Goal: Information Seeking & Learning: Check status

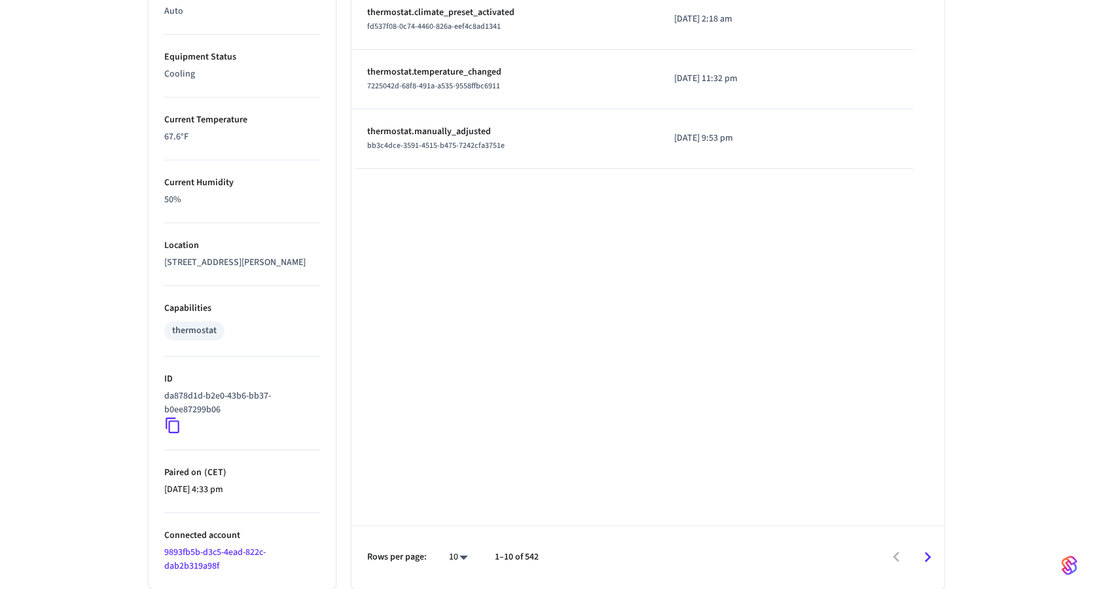
scroll to position [727, 0]
click at [239, 499] on li "Paired on ( CET ) 2025/06/28 at 4:33 pm" at bounding box center [242, 481] width 156 height 63
click at [239, 490] on p "2025/06/28 at 4:33 pm" at bounding box center [242, 490] width 156 height 14
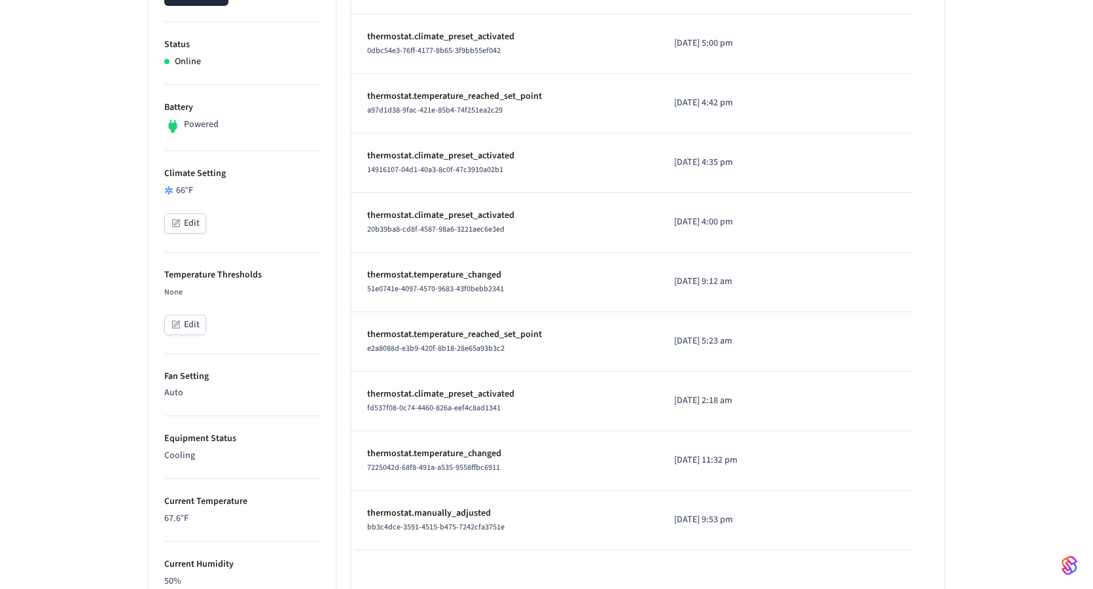
scroll to position [361, 0]
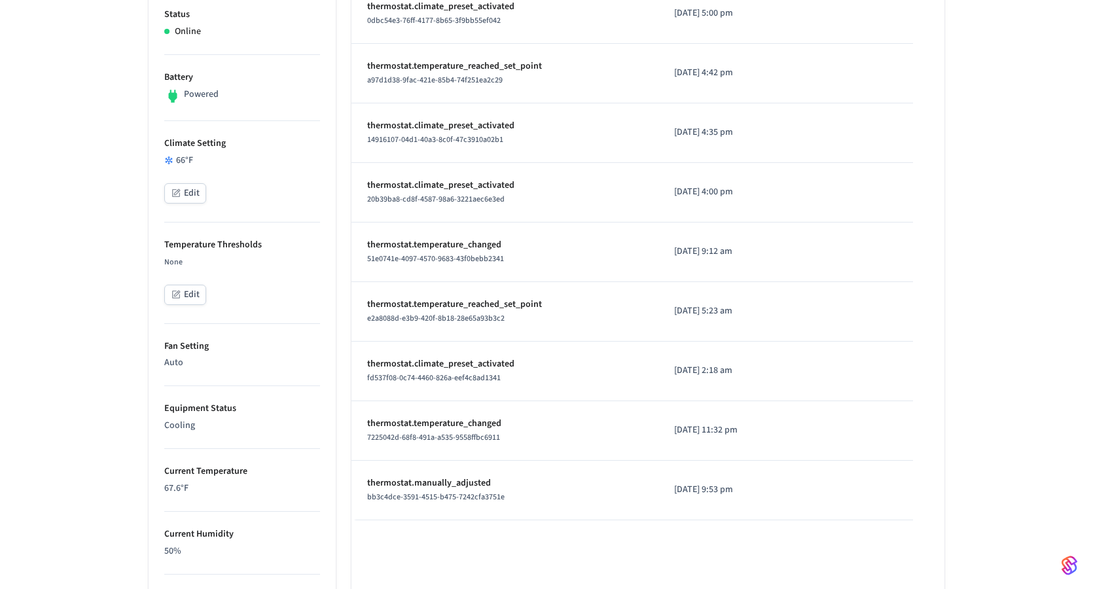
click at [420, 437] on span "7225042d-68f8-491a-a535-9558ffbc6911" at bounding box center [433, 437] width 133 height 11
click at [402, 380] on span "fd537f08-0c74-4460-826a-eef4c8ad1341" at bounding box center [434, 377] width 134 height 11
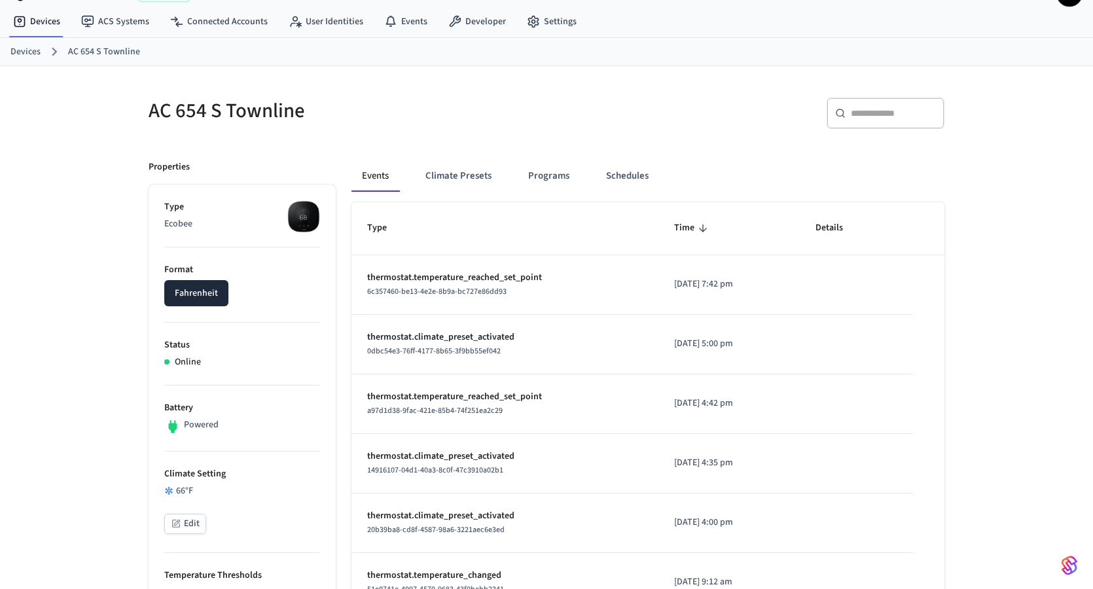
scroll to position [0, 0]
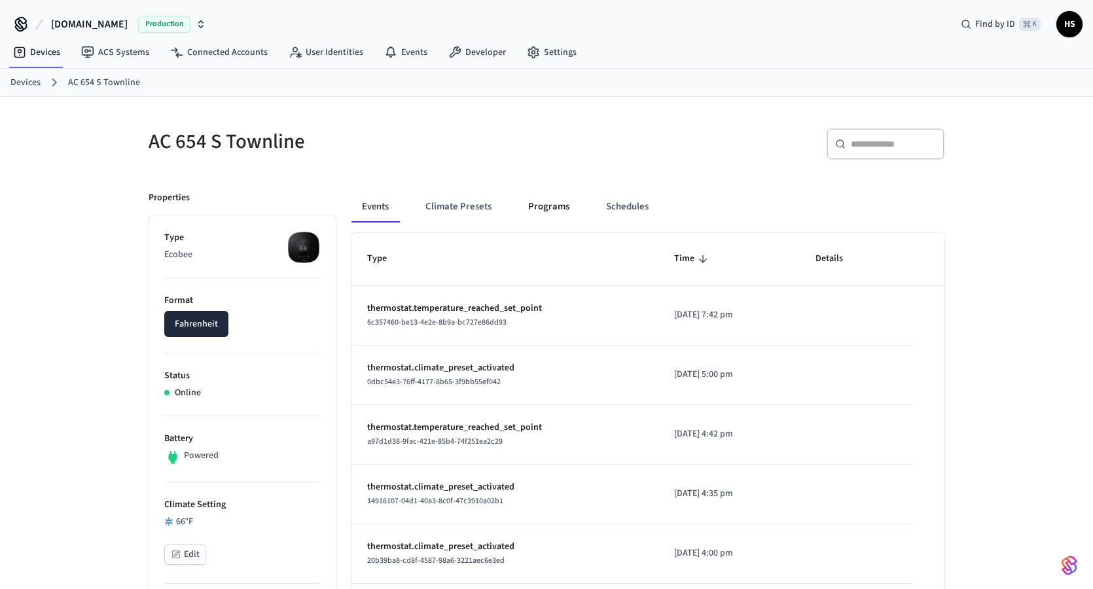
click at [535, 213] on button "Programs" at bounding box center [549, 206] width 62 height 31
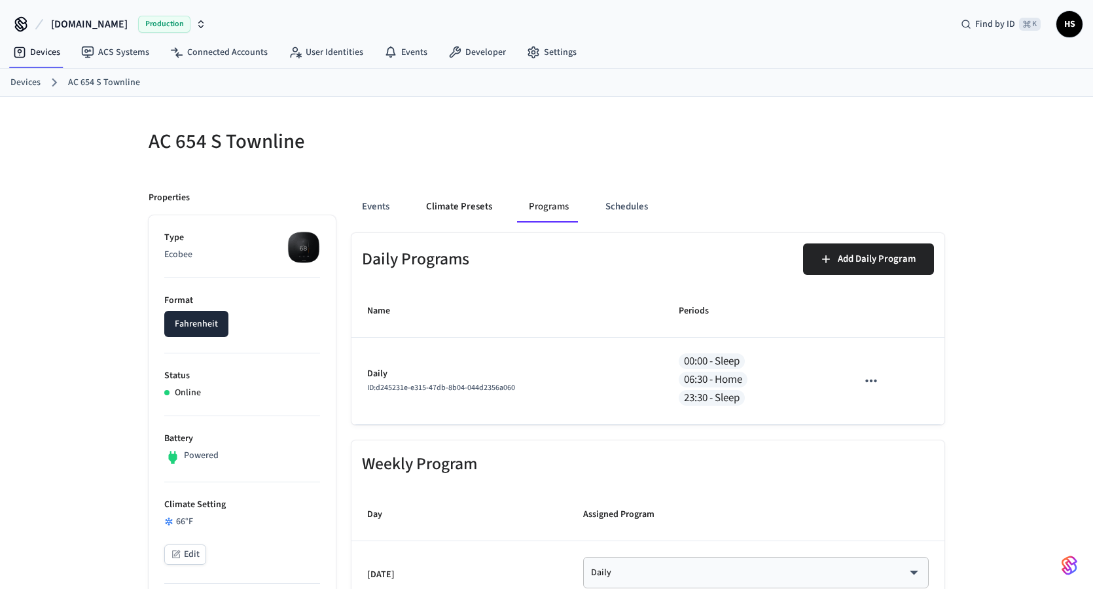
click at [480, 207] on button "Climate Presets" at bounding box center [459, 206] width 87 height 31
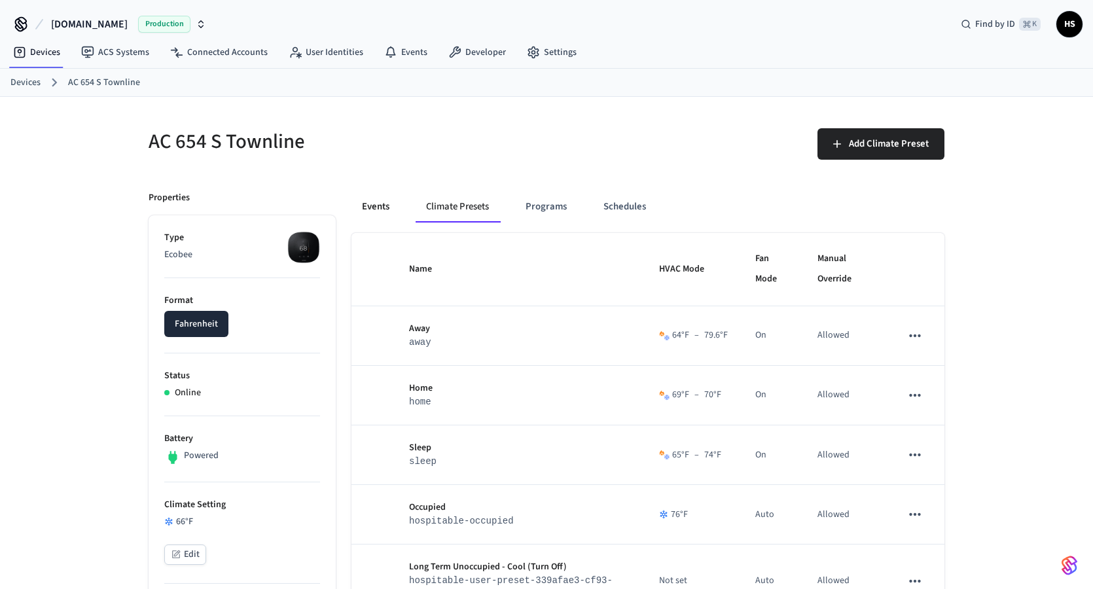
click at [374, 206] on button "Events" at bounding box center [376, 206] width 48 height 31
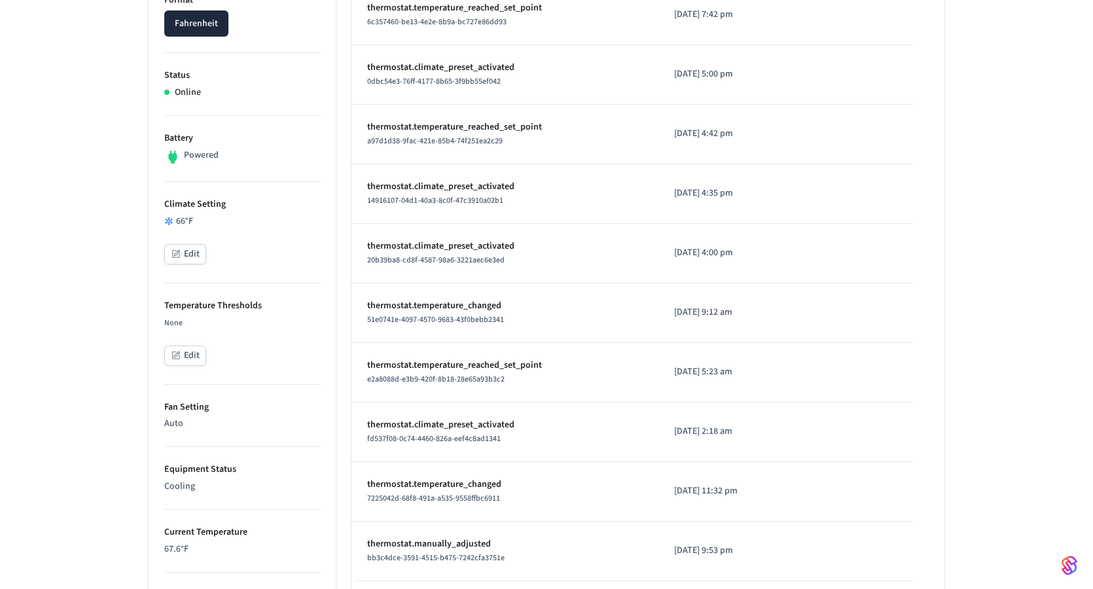
scroll to position [290, 0]
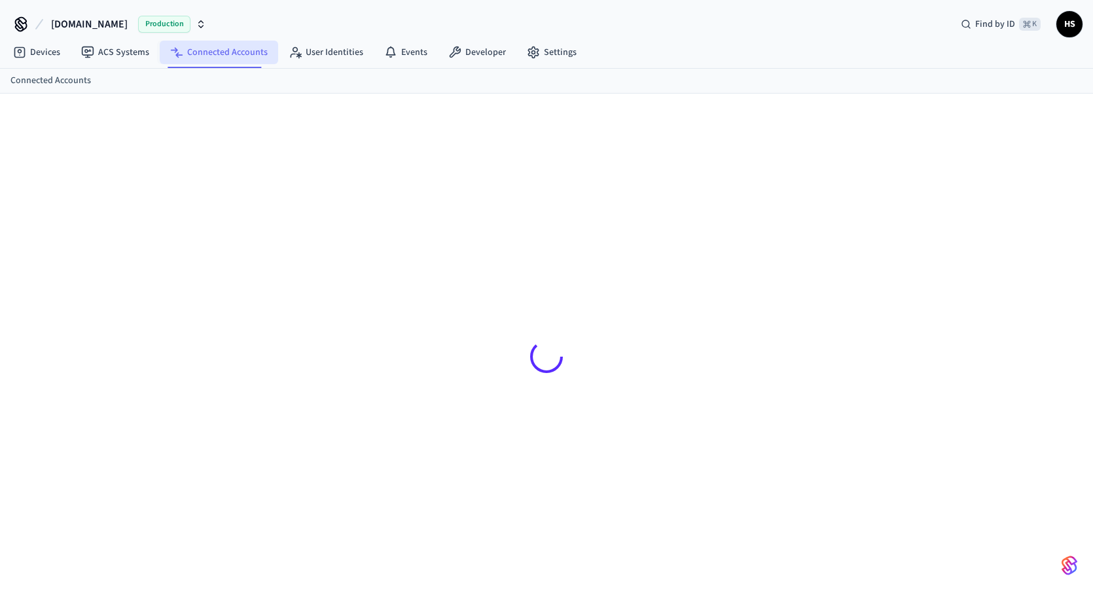
click at [214, 54] on link "Connected Accounts" at bounding box center [219, 53] width 118 height 24
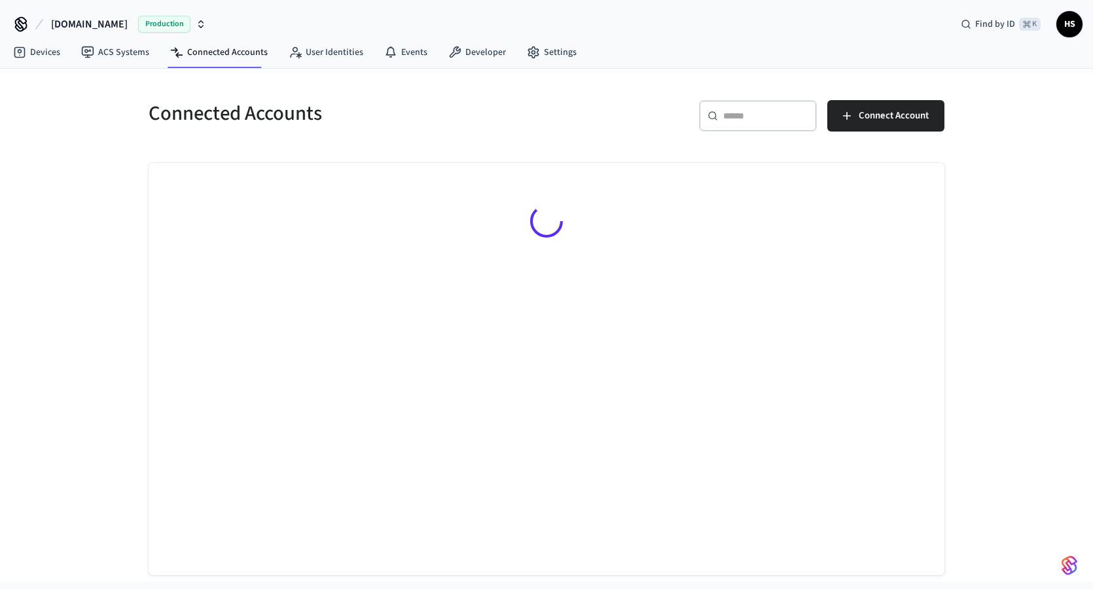
click at [782, 117] on input "text" at bounding box center [765, 115] width 85 height 13
paste input "**********"
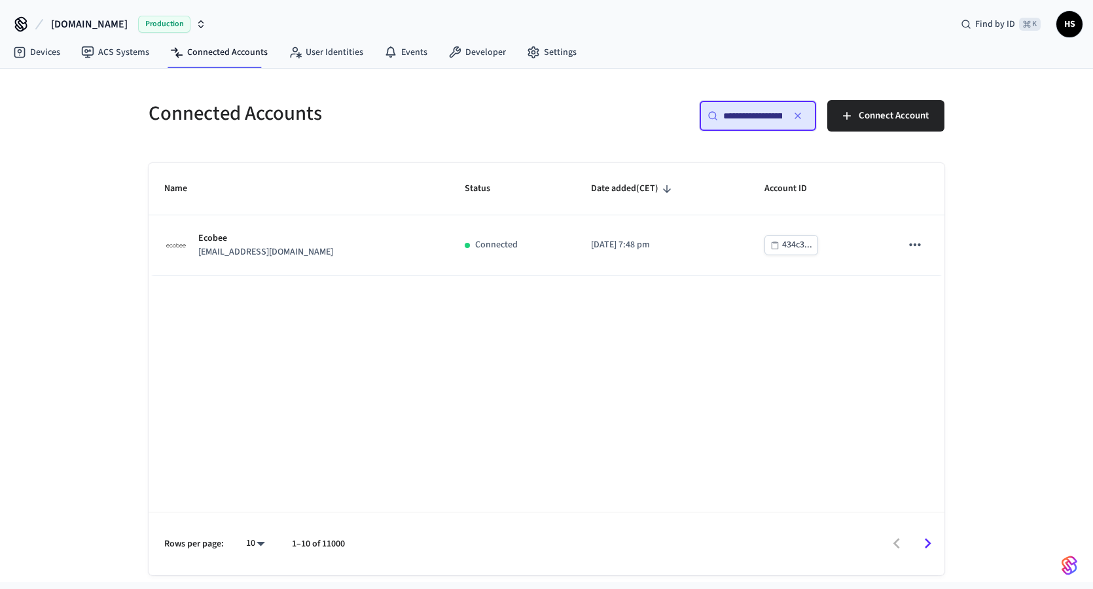
type input "**********"
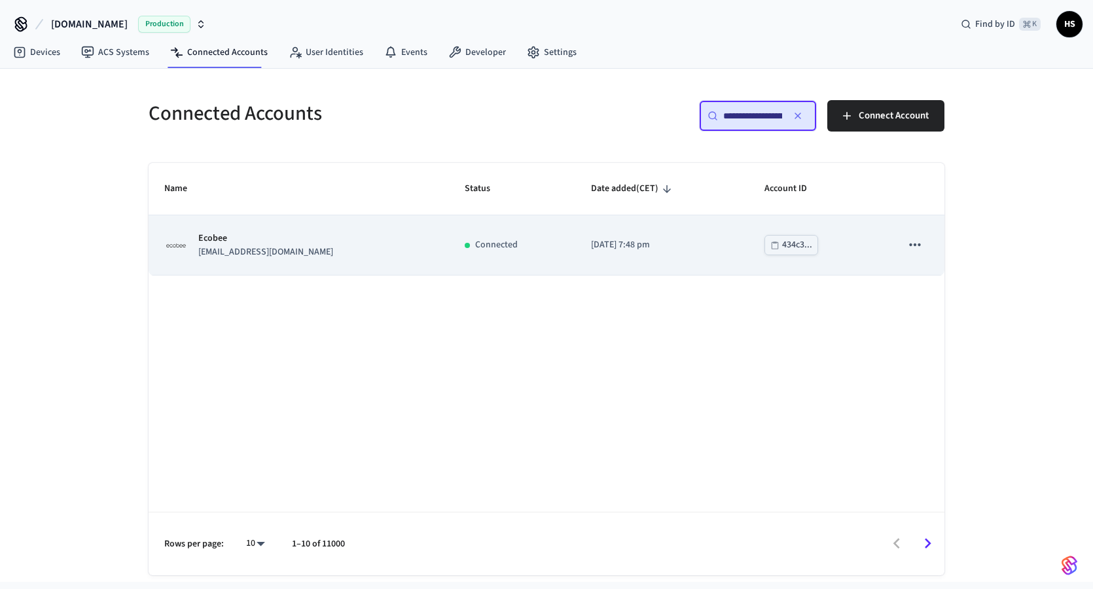
click at [396, 253] on div "Ecobee [EMAIL_ADDRESS][DOMAIN_NAME]" at bounding box center [298, 245] width 269 height 27
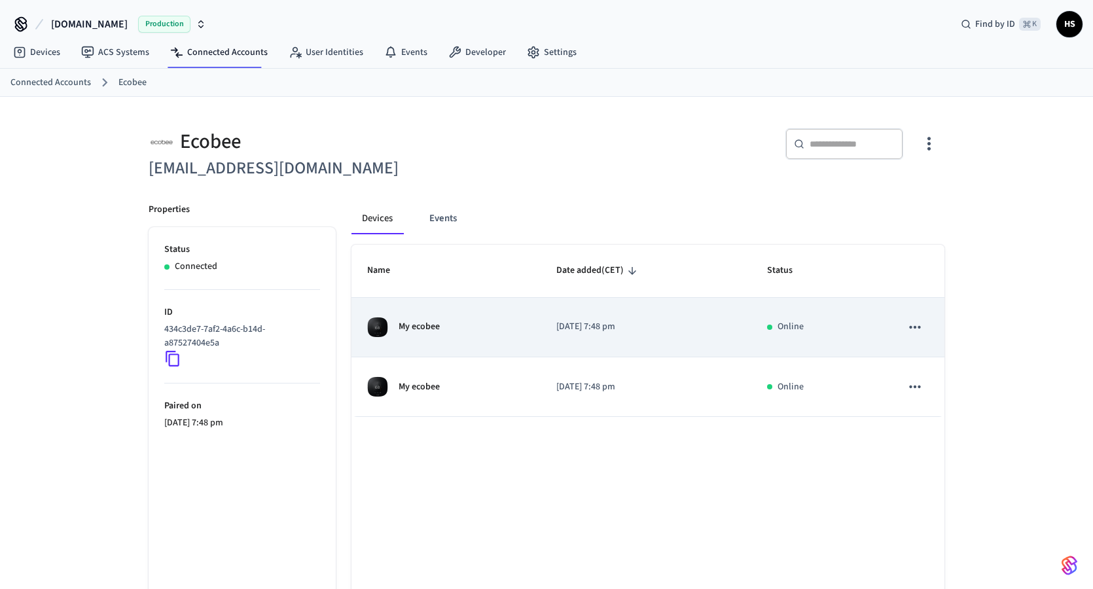
click at [575, 323] on p "[DATE] 7:48 pm" at bounding box center [645, 327] width 179 height 14
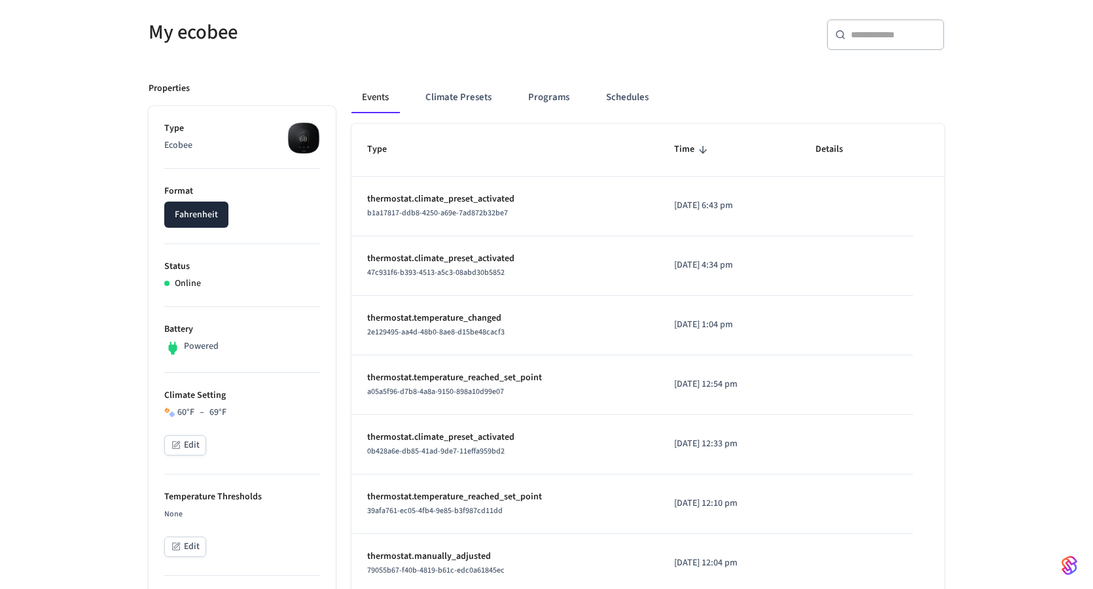
scroll to position [132, 0]
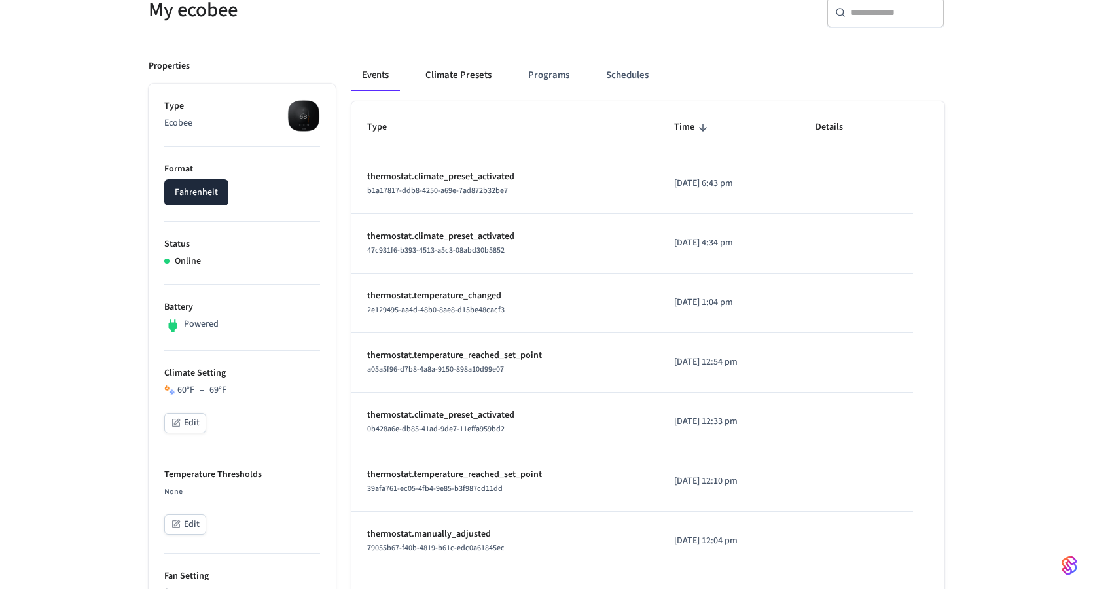
click at [460, 77] on button "Climate Presets" at bounding box center [458, 75] width 87 height 31
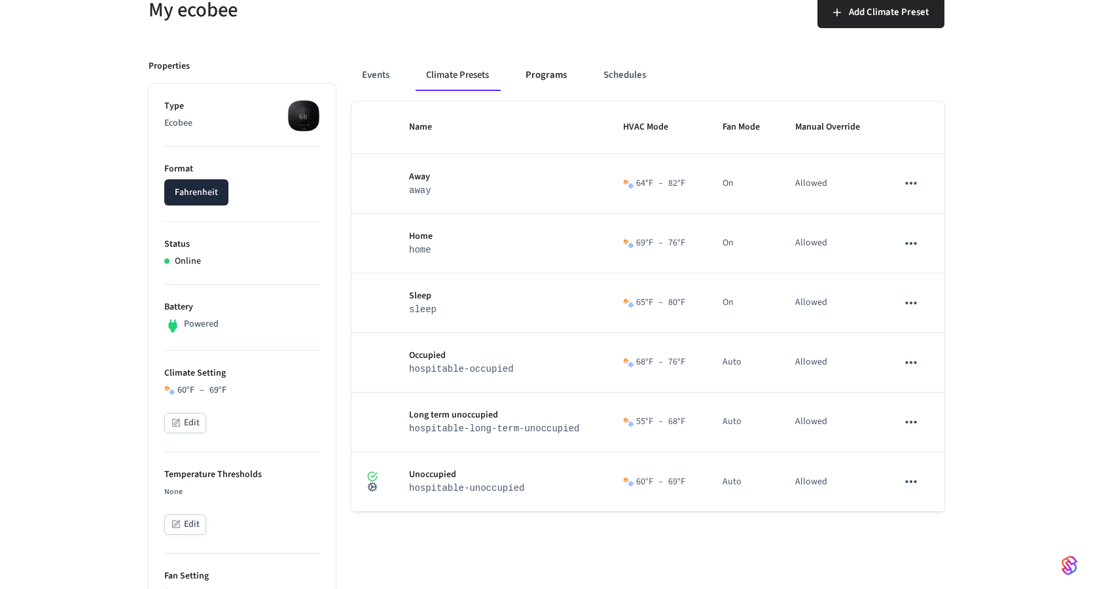
click at [517, 64] on button "Programs" at bounding box center [546, 75] width 62 height 31
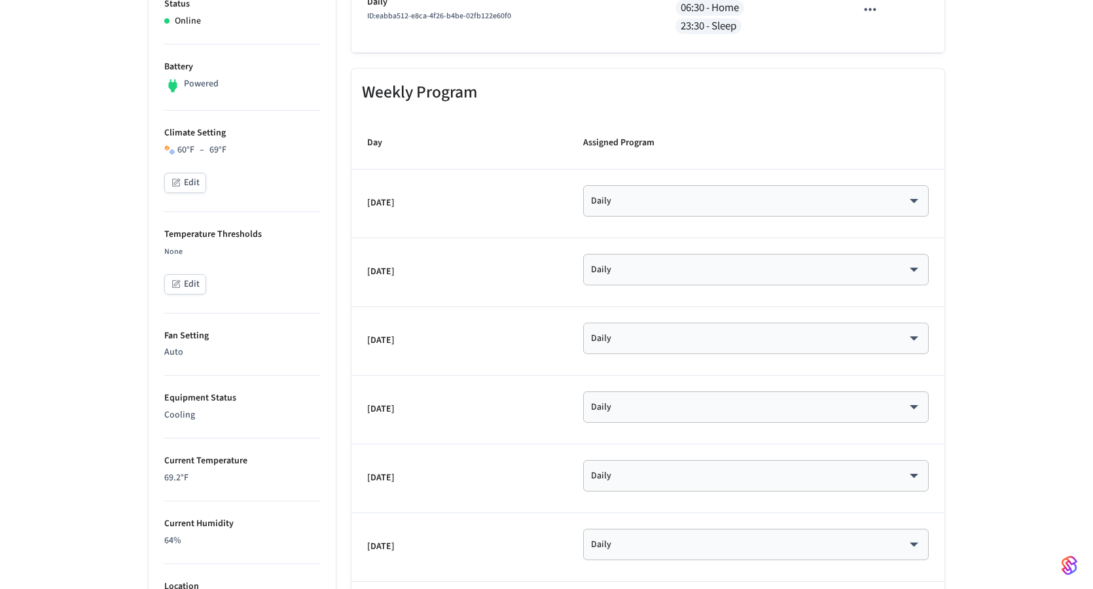
scroll to position [0, 0]
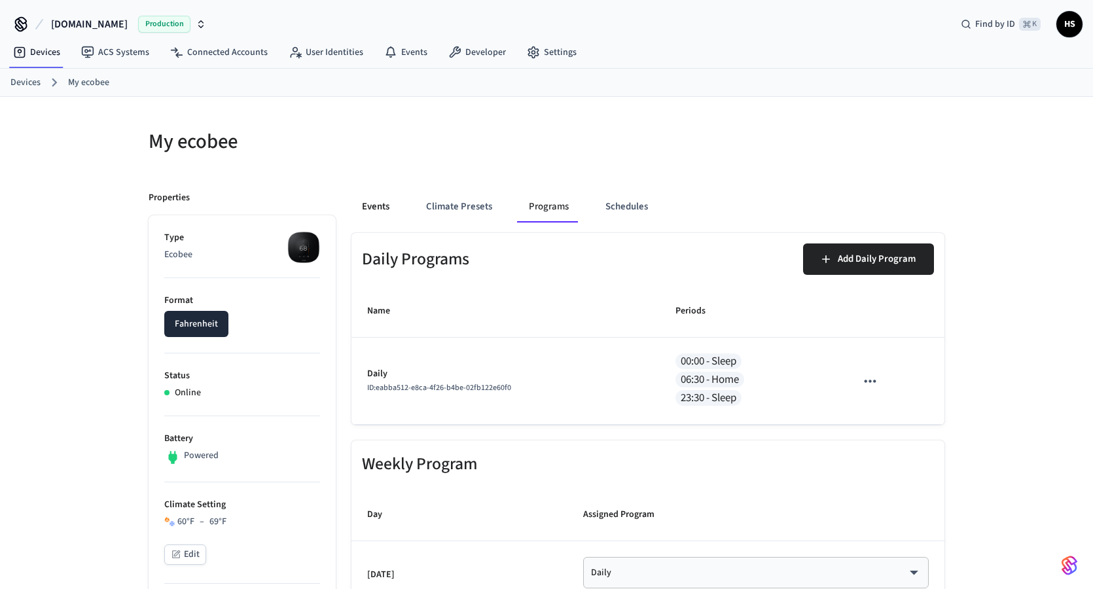
click at [389, 209] on button "Events" at bounding box center [376, 206] width 48 height 31
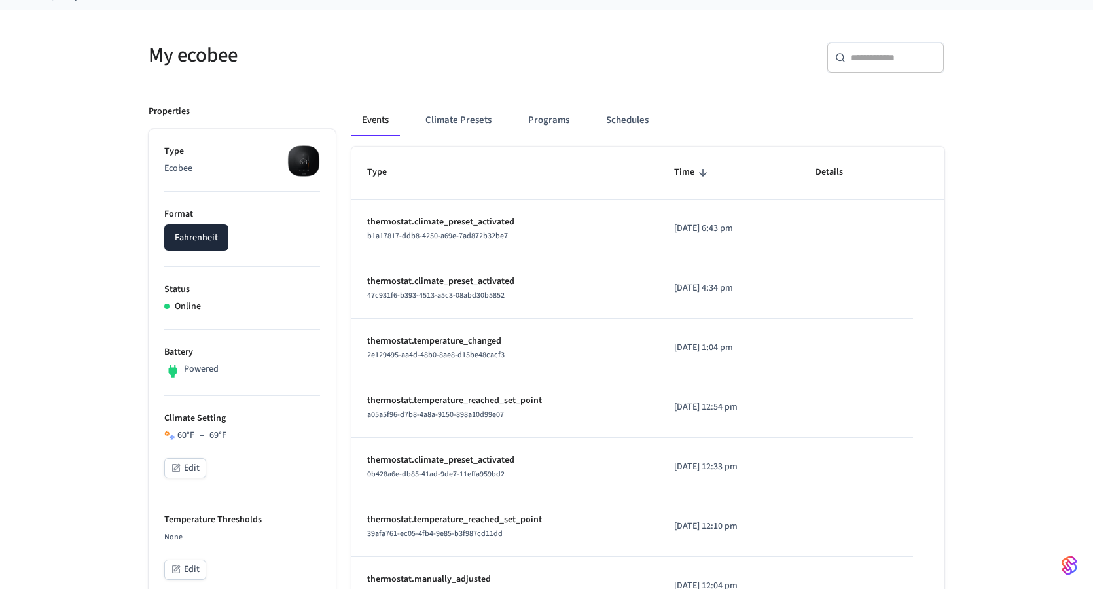
scroll to position [86, 0]
click at [475, 136] on button "Climate Presets" at bounding box center [458, 120] width 87 height 31
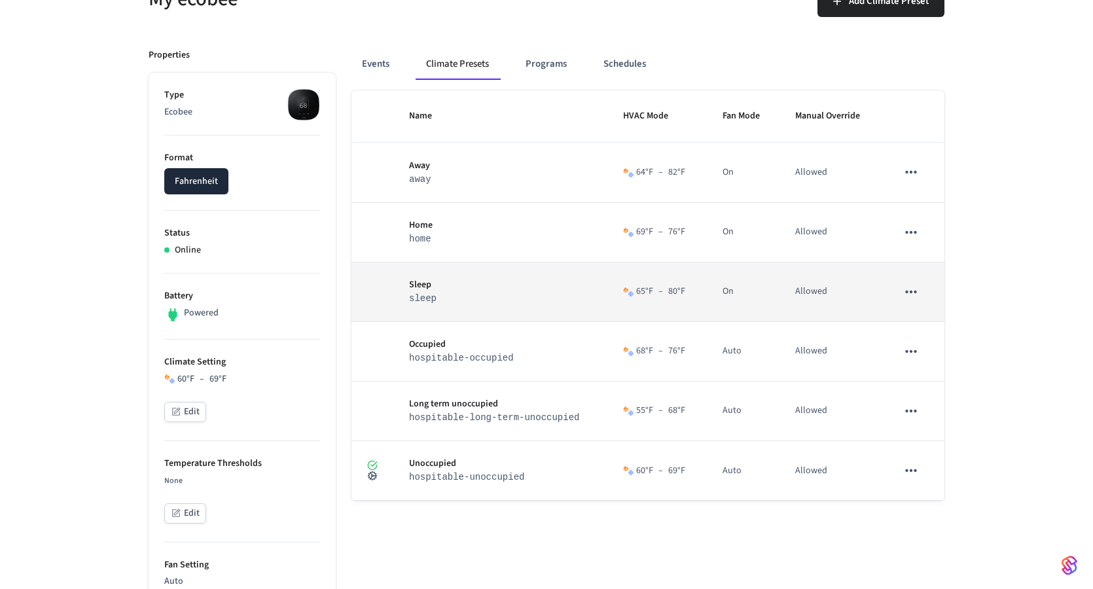
scroll to position [141, 0]
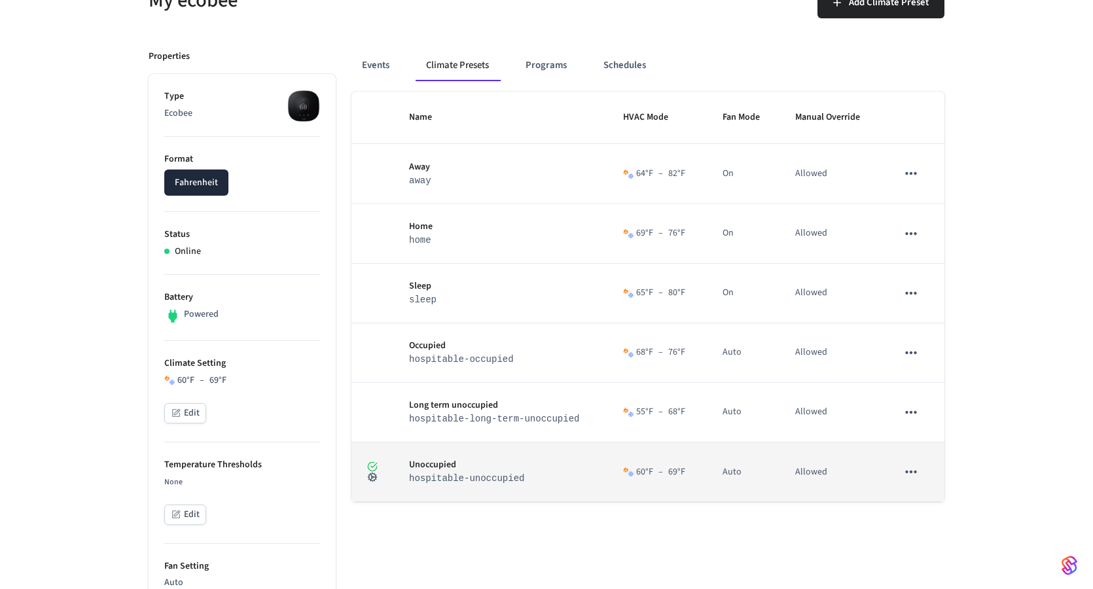
click at [374, 463] on icon "sticky table" at bounding box center [372, 467] width 10 height 10
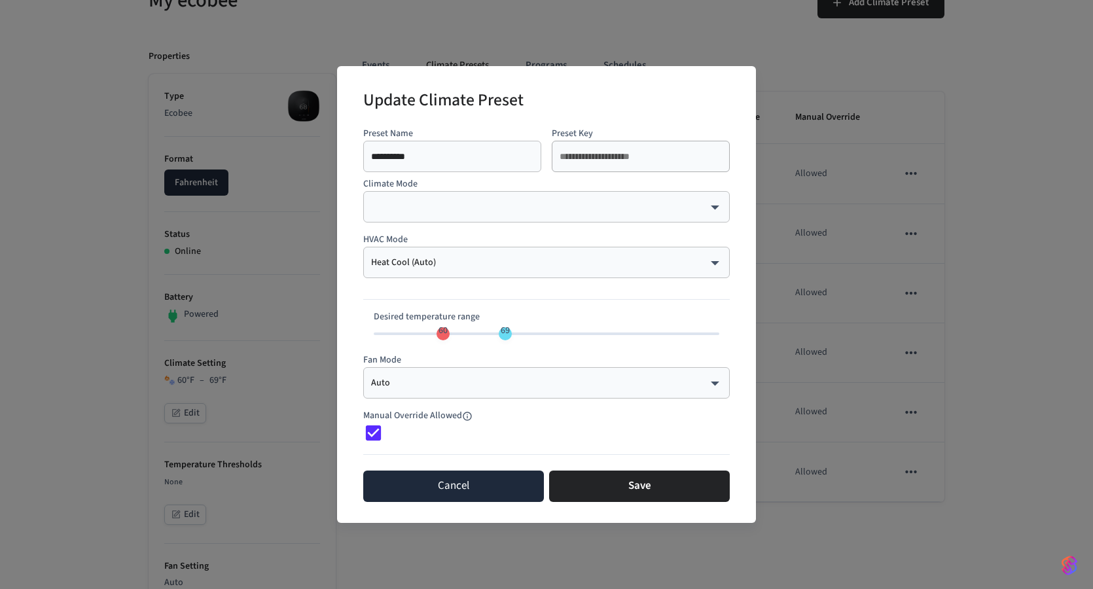
click at [488, 486] on button "Cancel" at bounding box center [453, 486] width 181 height 31
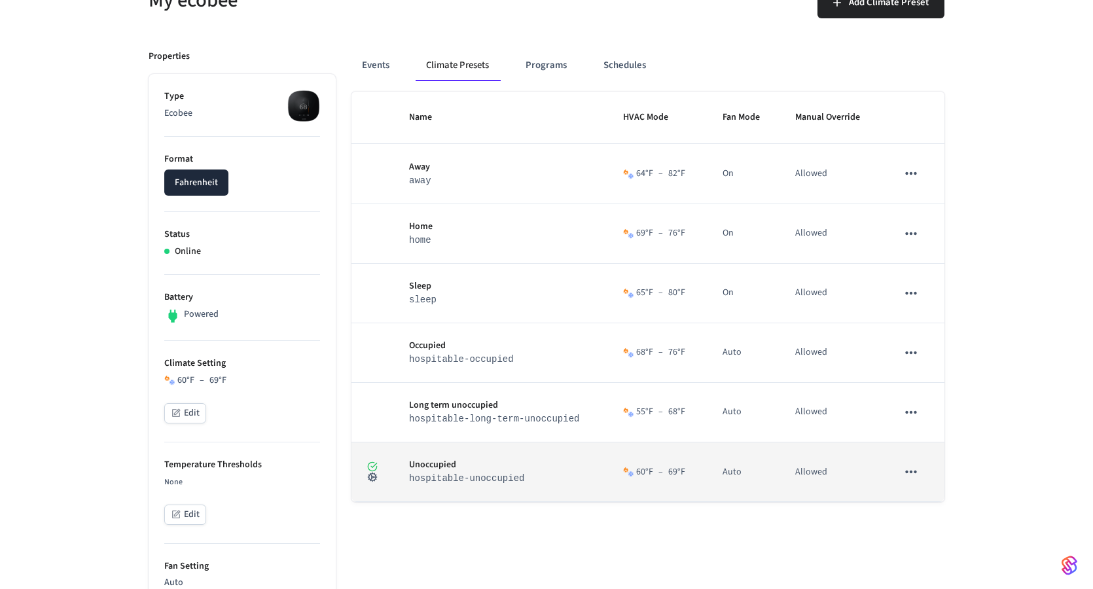
click at [374, 466] on icon "sticky table" at bounding box center [374, 465] width 6 height 5
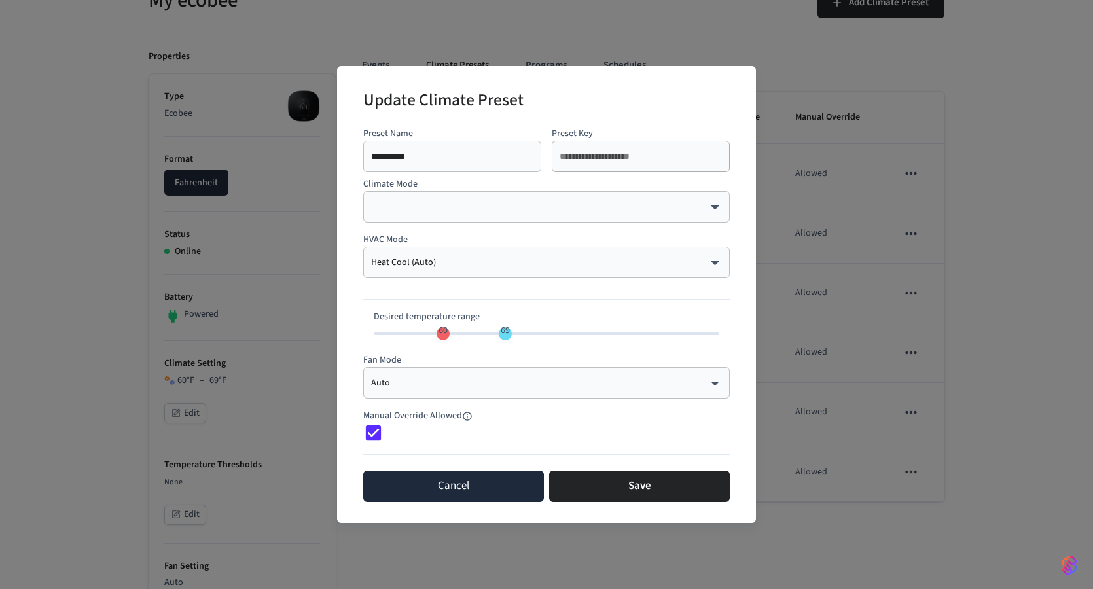
click at [377, 483] on button "Cancel" at bounding box center [453, 486] width 181 height 31
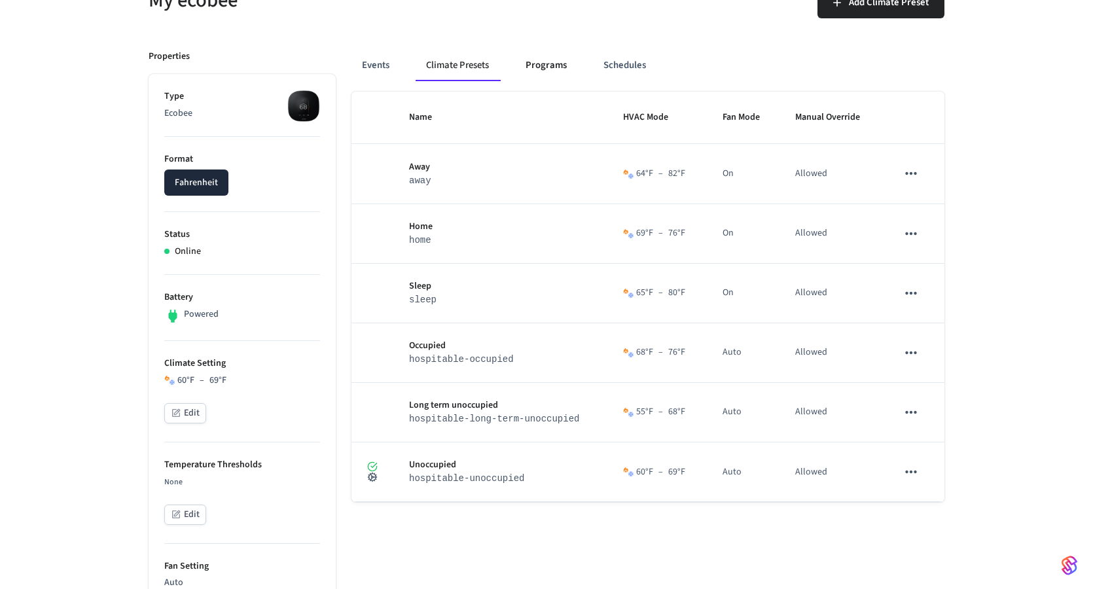
click at [542, 75] on button "Programs" at bounding box center [546, 65] width 62 height 31
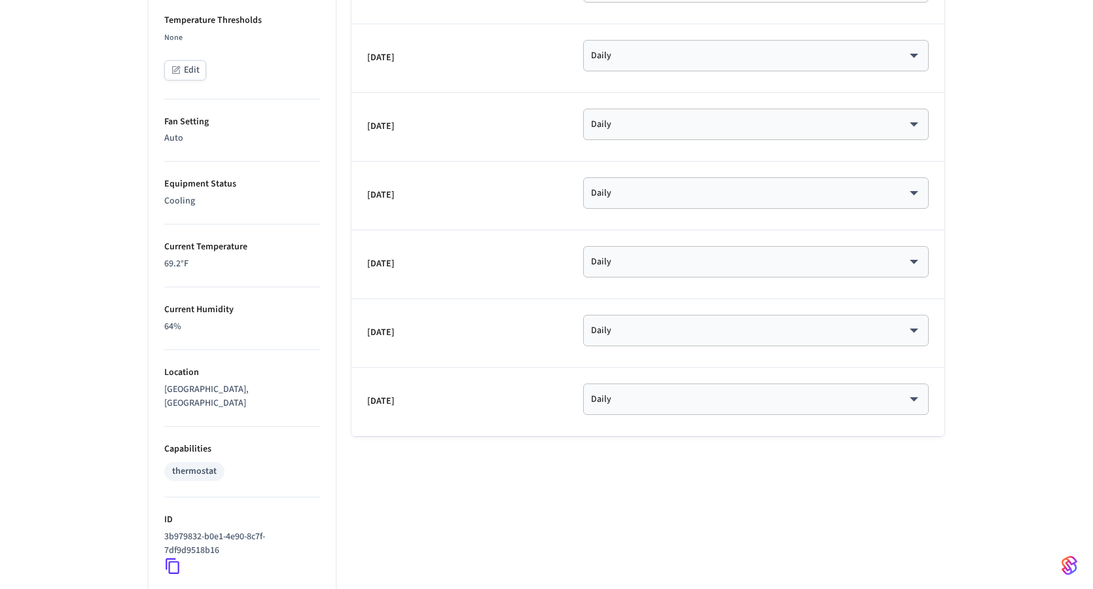
scroll to position [0, 0]
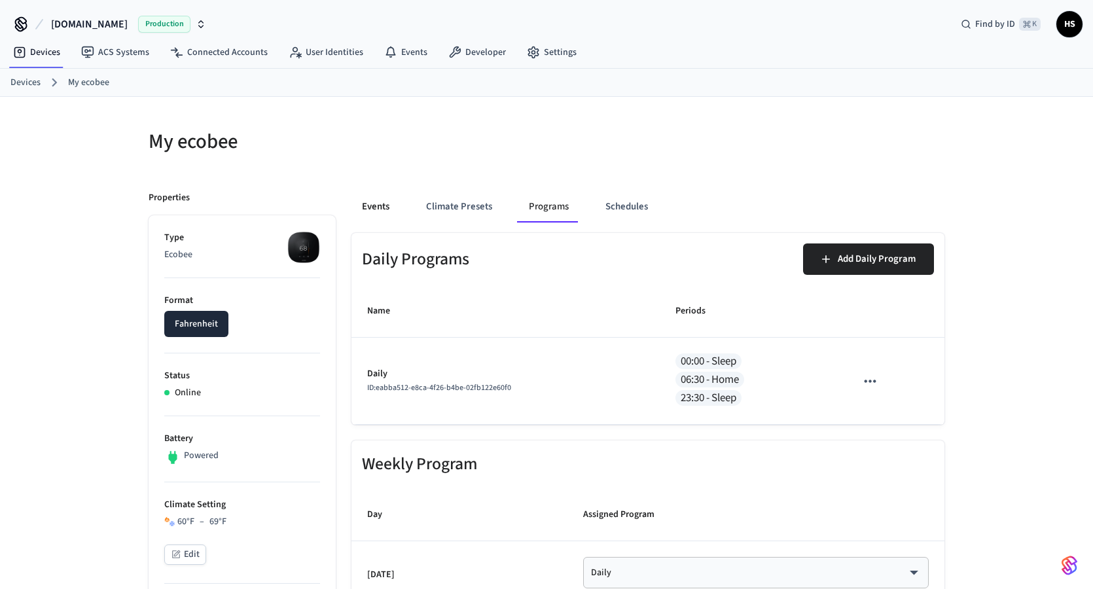
click at [366, 197] on button "Events" at bounding box center [376, 206] width 48 height 31
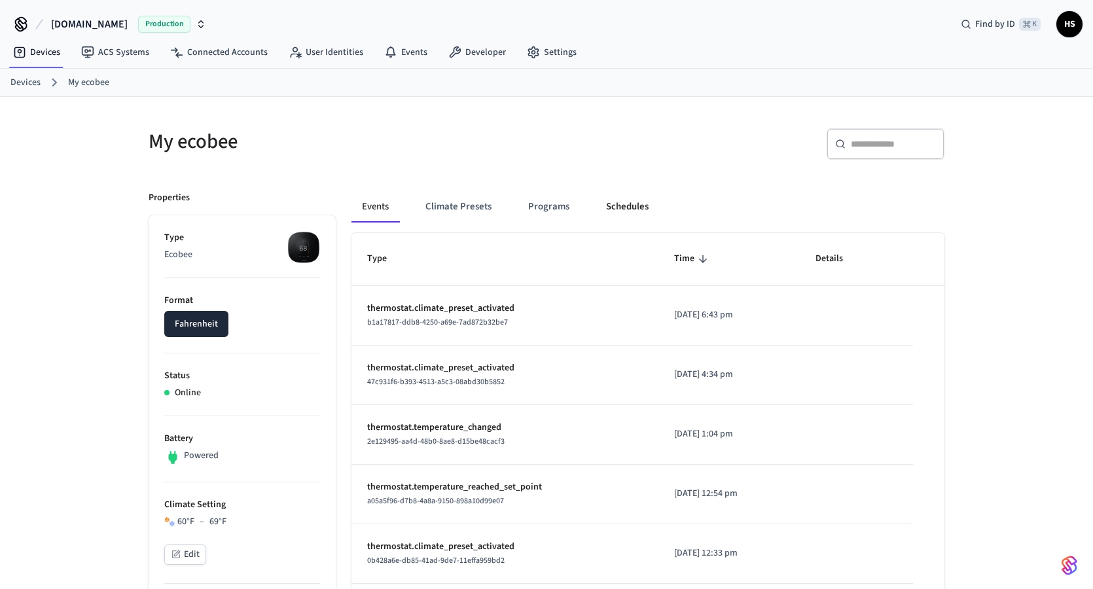
click at [642, 209] on button "Schedules" at bounding box center [628, 206] width 64 height 31
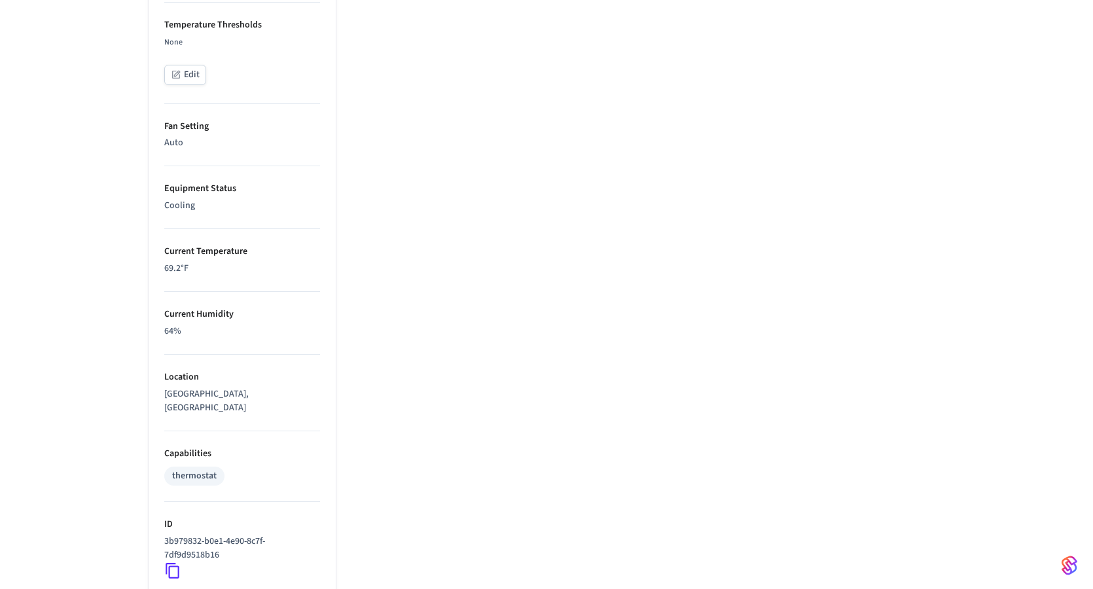
scroll to position [713, 0]
